Goal: Task Accomplishment & Management: Use online tool/utility

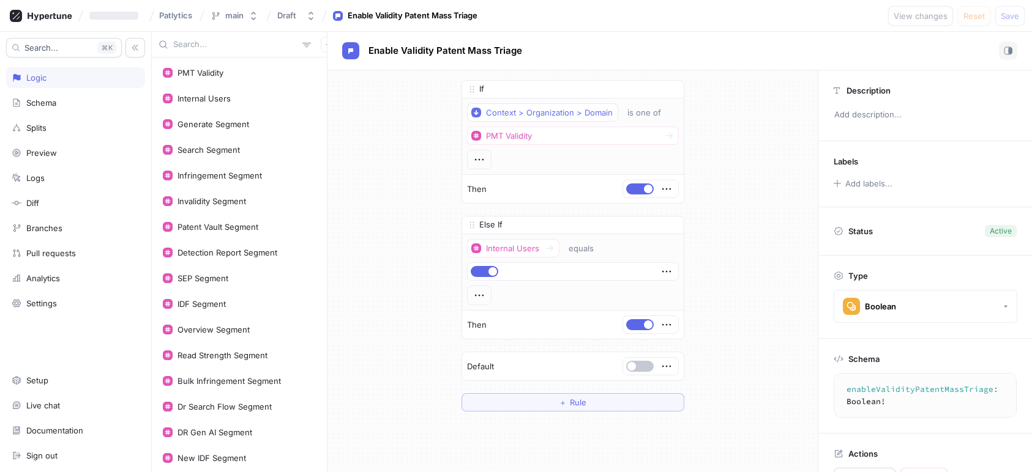
scroll to position [435, 0]
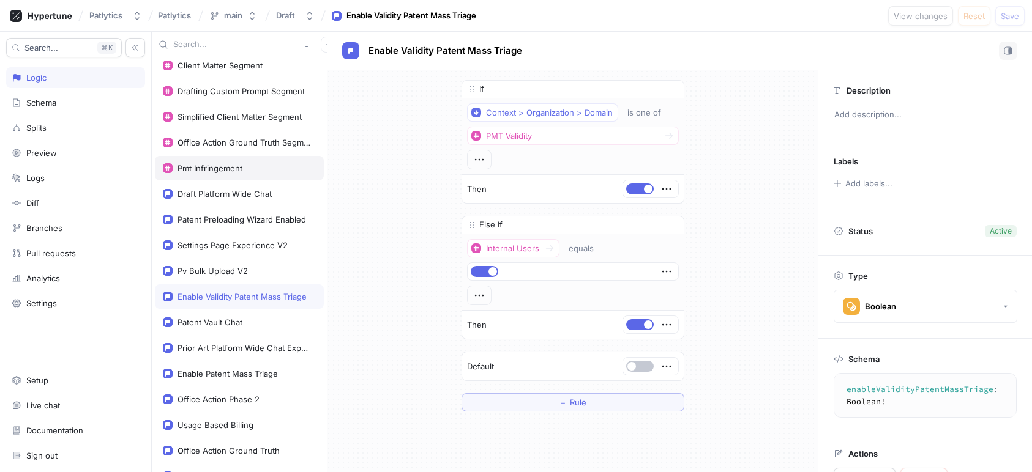
scroll to position [607, 0]
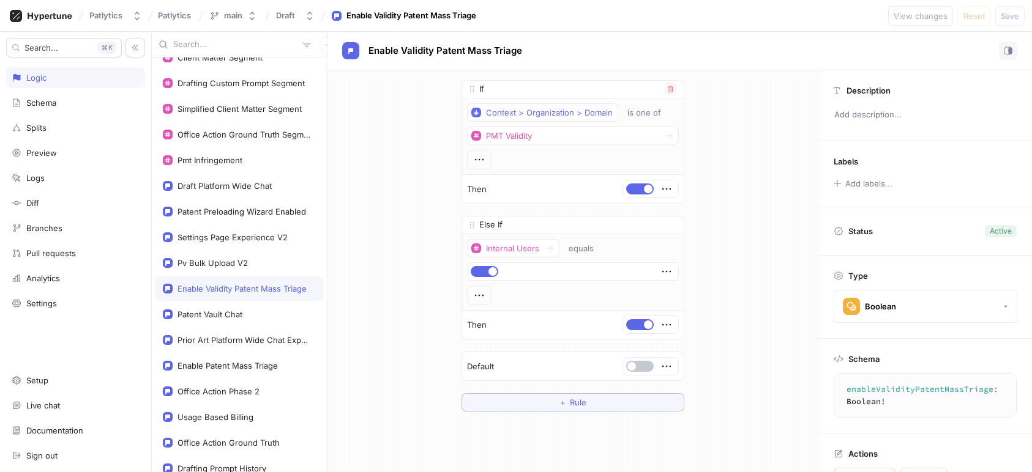
click at [521, 145] on div "Context > Organization > Domain is one of PMT Validity" at bounding box center [573, 136] width 212 height 66
click at [521, 138] on div "PMT Validity" at bounding box center [509, 136] width 46 height 10
click at [368, 197] on div "If Context > Organization > Domain is one of PMT Validity Then Else If Internal…" at bounding box center [572, 245] width 490 height 351
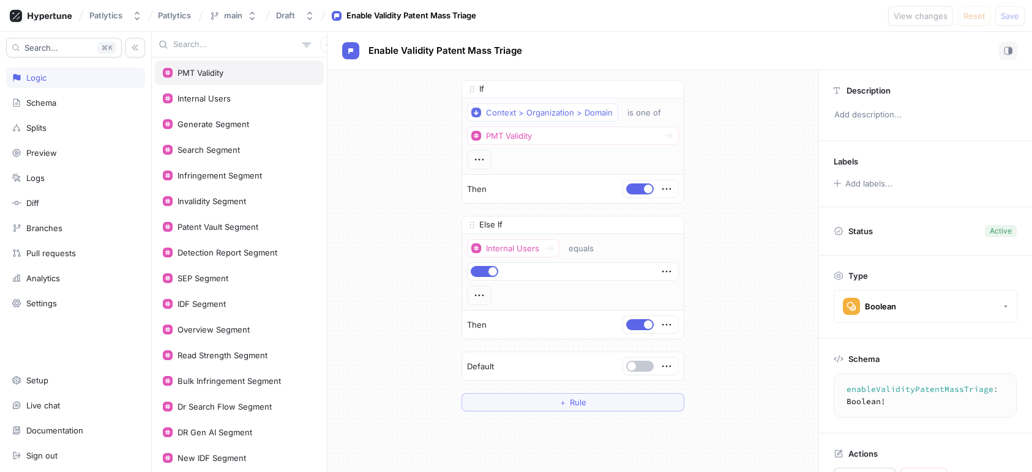
click at [256, 79] on div "PMT Validity" at bounding box center [239, 73] width 169 height 24
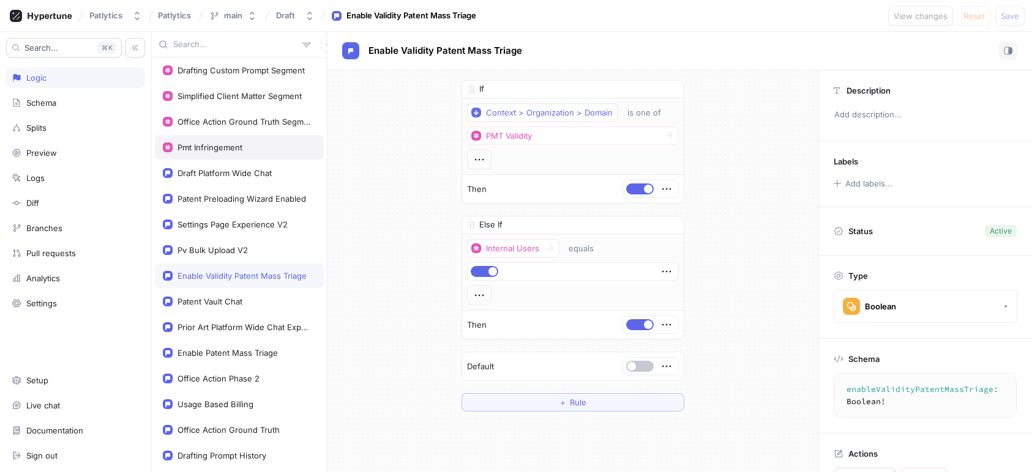
scroll to position [629, 0]
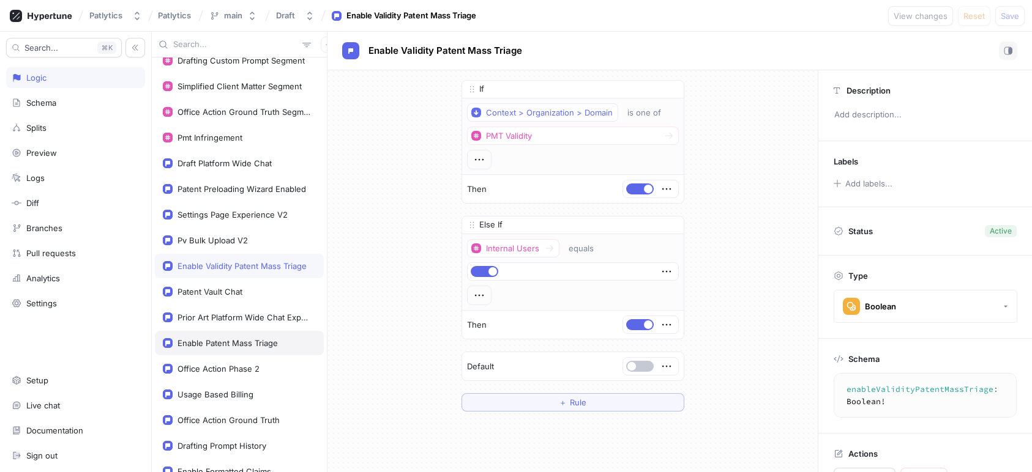
click at [275, 338] on div "Enable Patent Mass Triage" at bounding box center [227, 343] width 100 height 10
type textarea "enablePatentMassTriage: Boolean!"
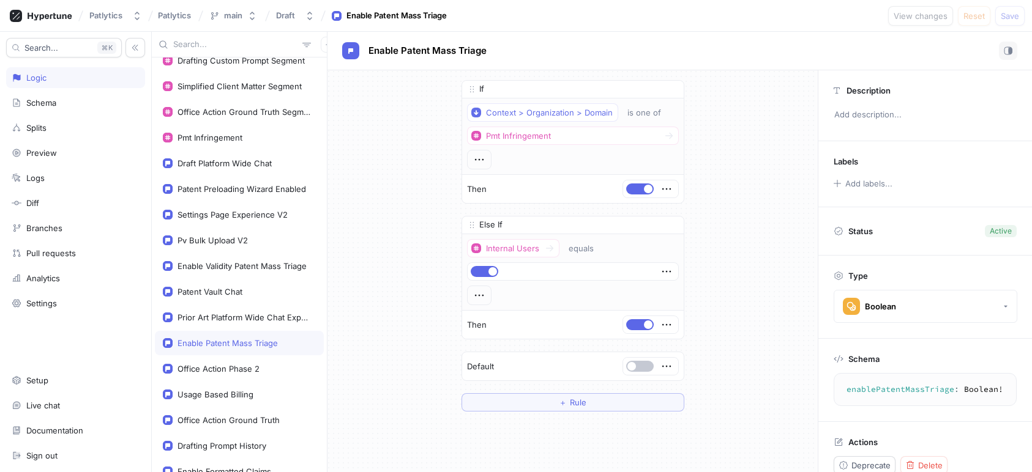
click at [385, 308] on div "If Context > Organization > Domain is one of Pmt Infringement Then Else If Inte…" at bounding box center [572, 245] width 490 height 351
click at [740, 124] on div "If Context > Organization > Domain is one of Pmt Infringement Then Else If Inte…" at bounding box center [572, 245] width 490 height 351
